Goal: Information Seeking & Learning: Learn about a topic

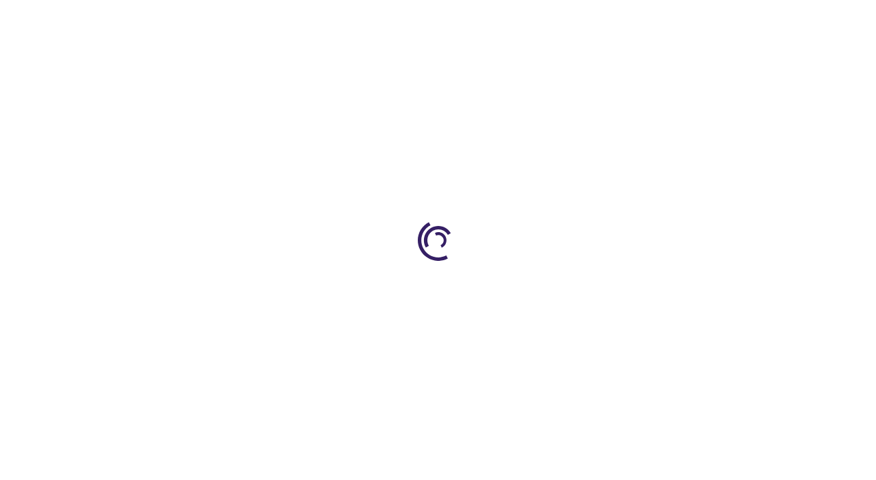
type input "0"
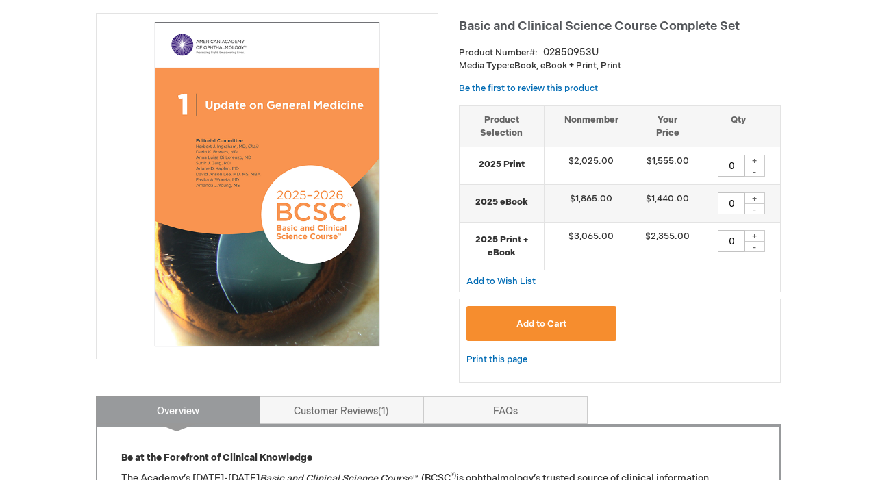
scroll to position [10, 0]
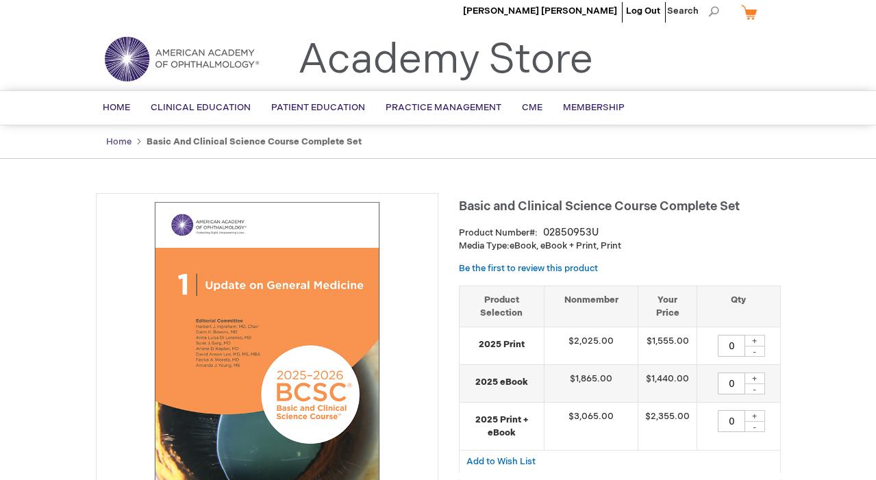
click at [118, 143] on link "Home" at bounding box center [118, 141] width 25 height 11
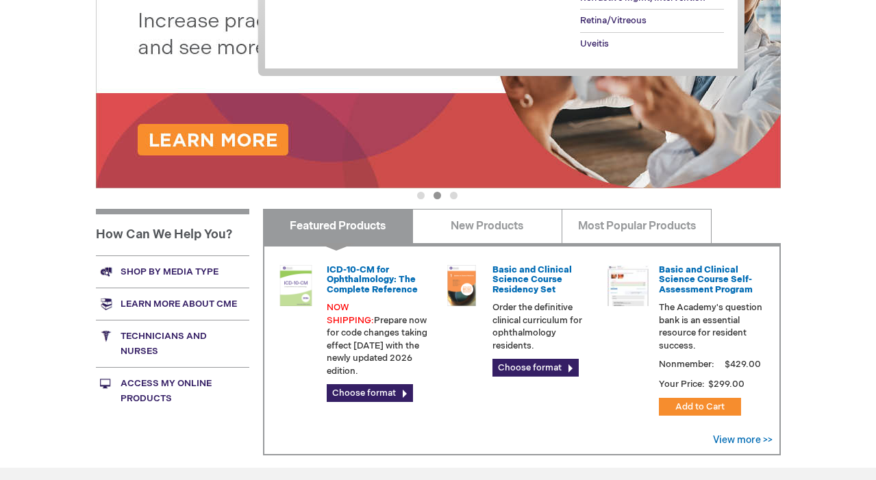
scroll to position [526, 0]
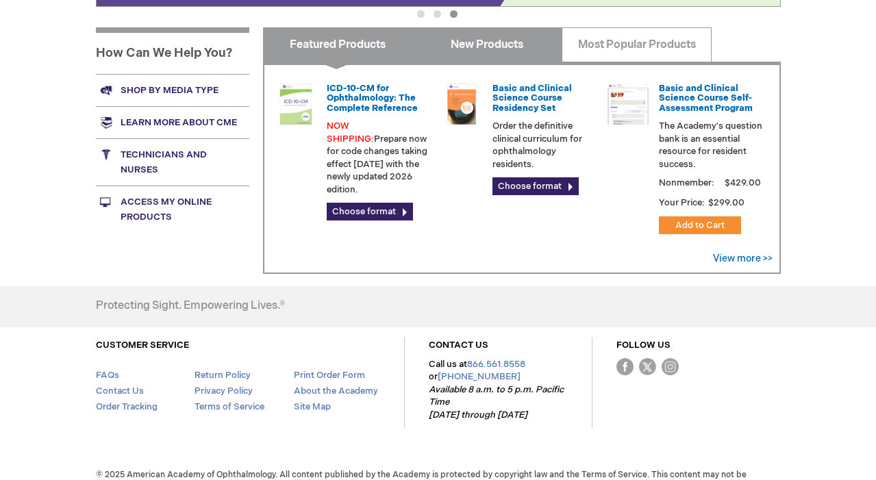
click at [464, 47] on link "New Products" at bounding box center [487, 44] width 150 height 34
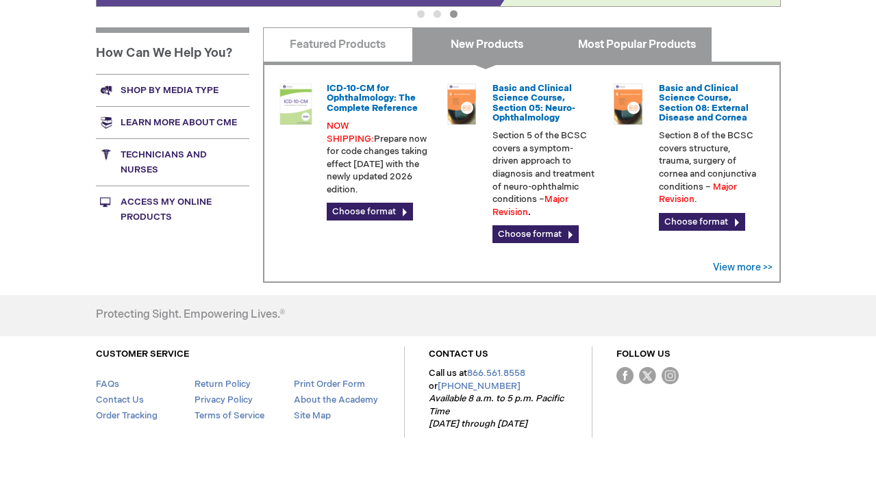
click at [603, 37] on link "Most Popular Products" at bounding box center [636, 44] width 150 height 34
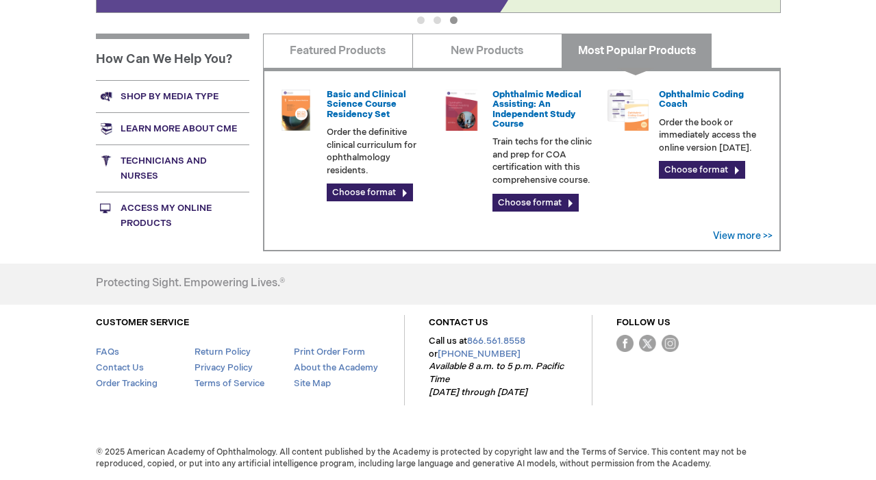
scroll to position [520, 0]
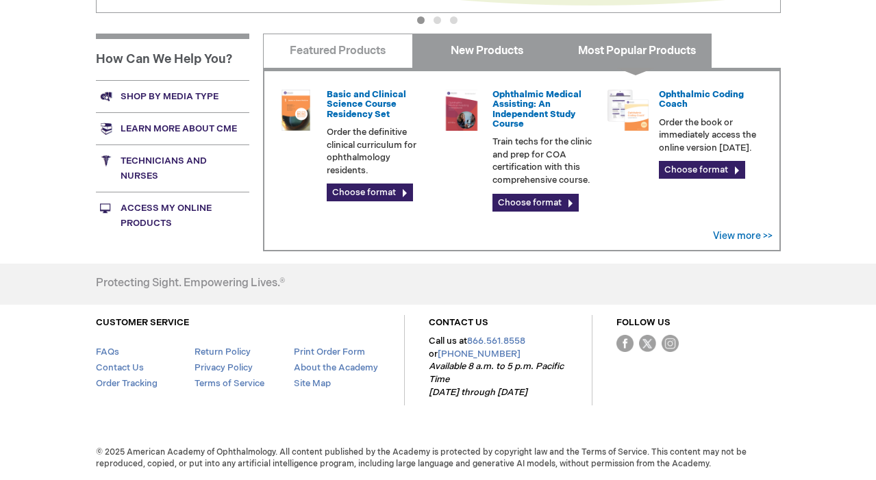
click at [461, 50] on link "New Products" at bounding box center [487, 51] width 150 height 34
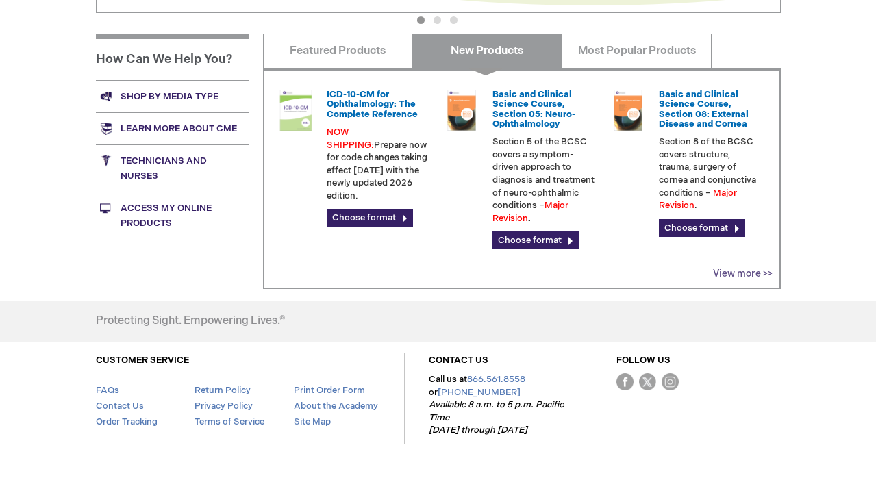
click at [731, 274] on link "View more >>" at bounding box center [743, 274] width 60 height 12
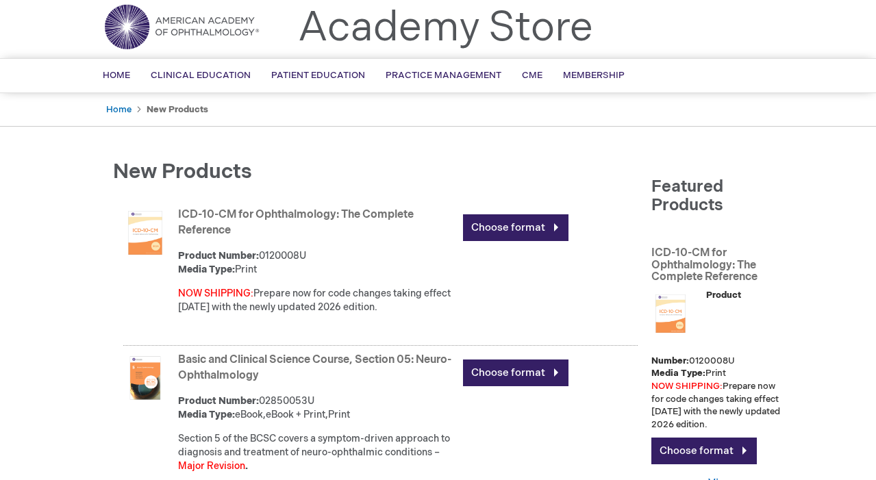
scroll to position [21, 0]
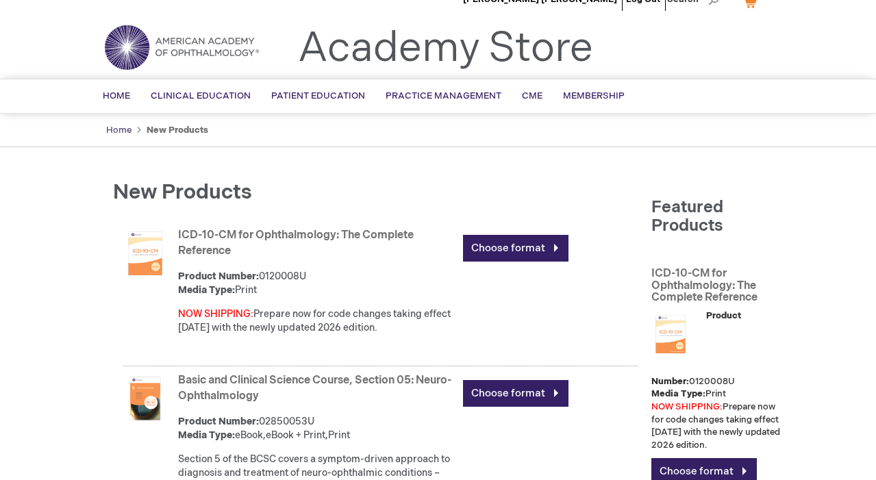
click at [114, 134] on link "Home" at bounding box center [118, 130] width 25 height 11
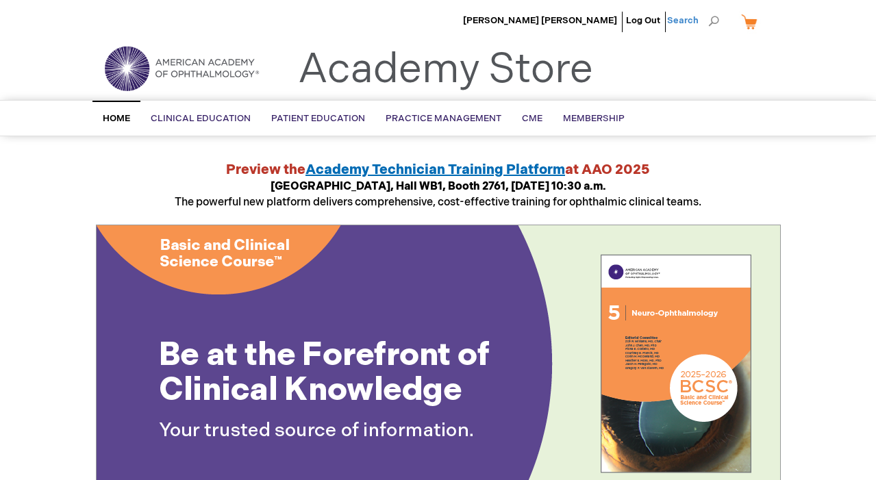
click at [710, 18] on span "Search" at bounding box center [693, 20] width 52 height 27
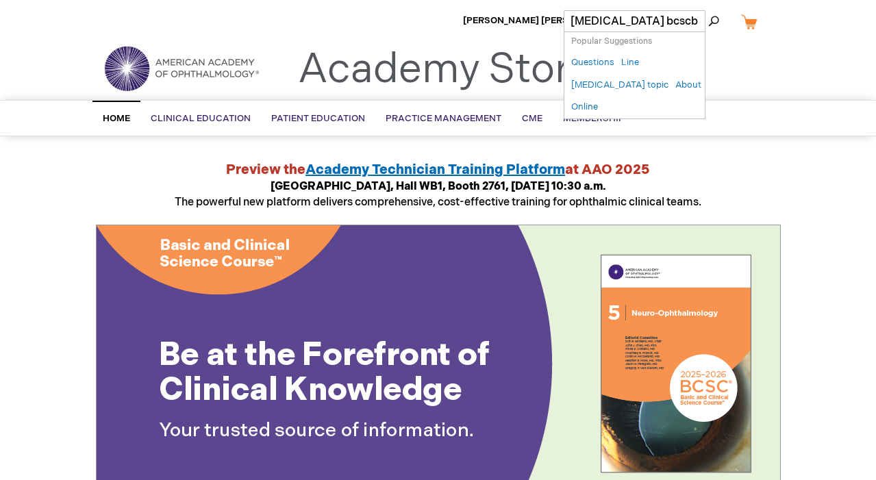
type input "glaucoma bcscb"
click at [708, 10] on button "Search" at bounding box center [713, 21] width 11 height 22
